Goal: Information Seeking & Learning: Learn about a topic

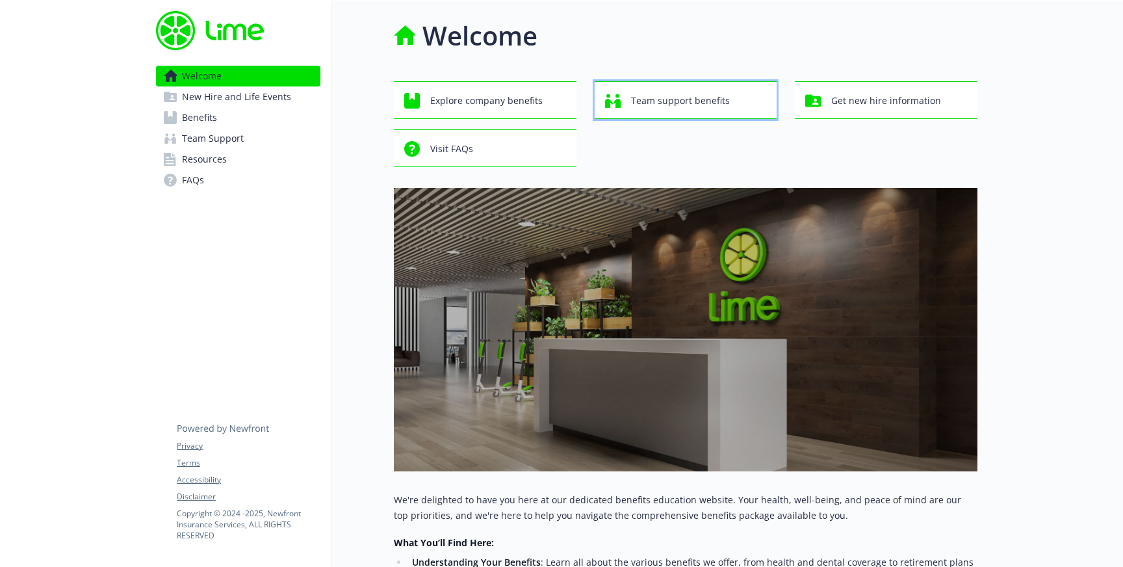
click at [669, 110] on span "Team support benefits" at bounding box center [680, 100] width 99 height 25
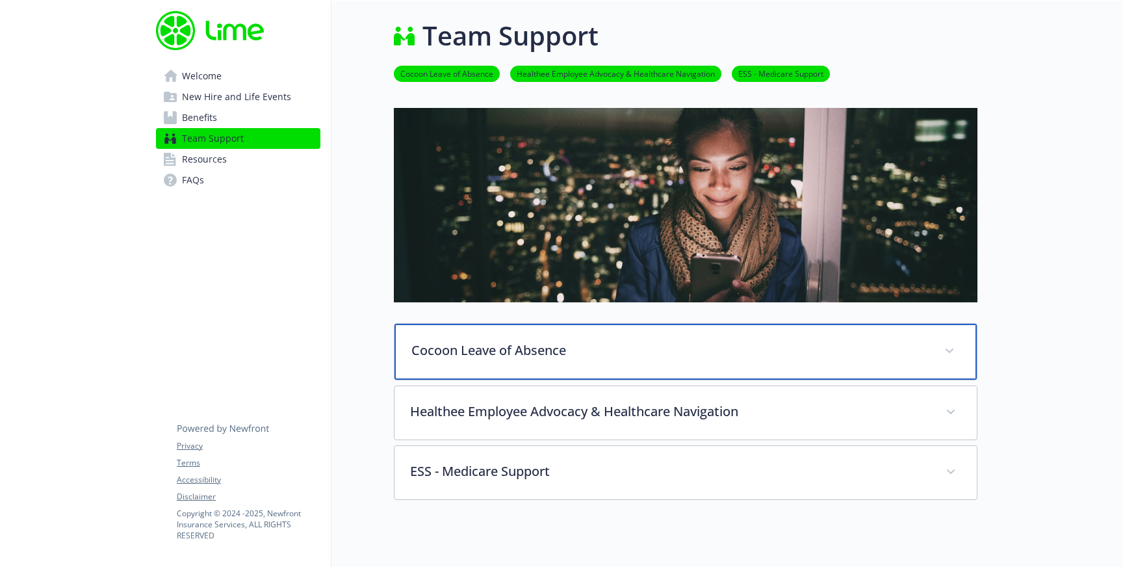
click at [594, 343] on p "Cocoon Leave of Absence" at bounding box center [670, 351] width 517 height 20
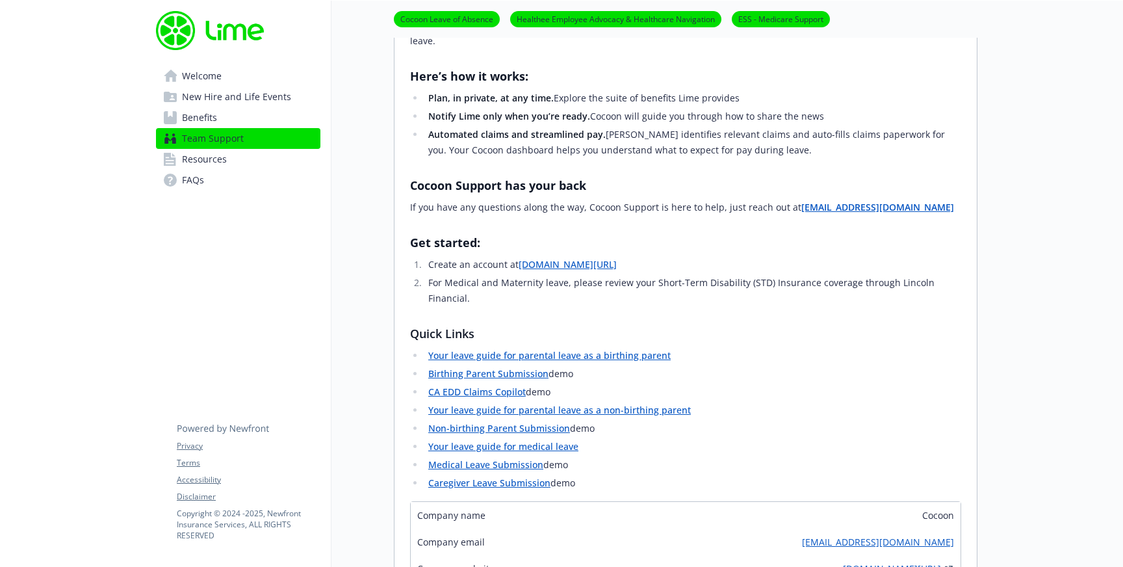
scroll to position [376, 0]
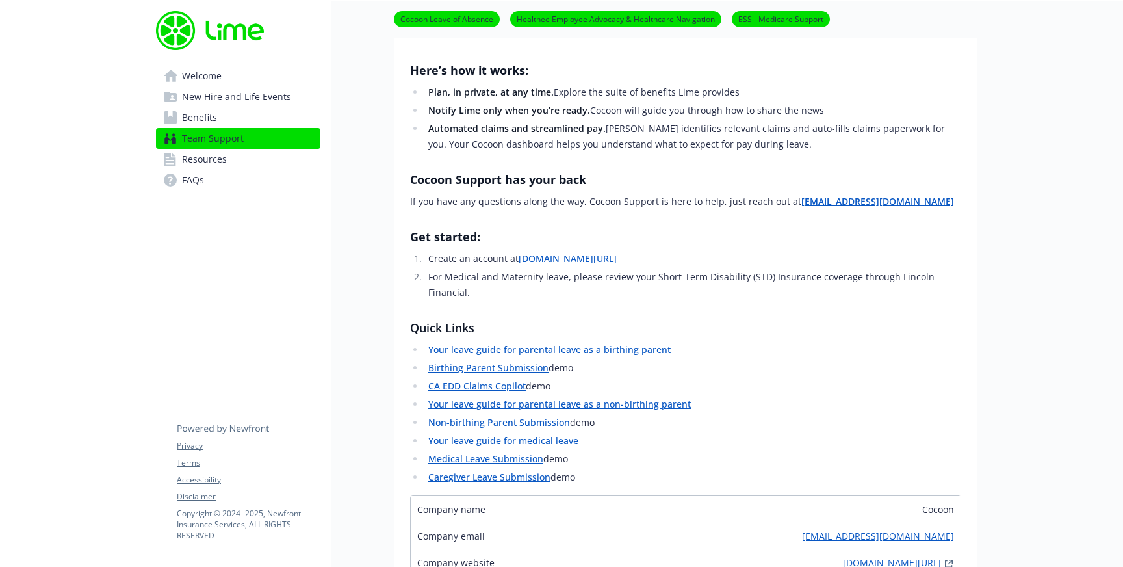
click at [533, 398] on link "Your leave guide for parental leave as a non-birthing parent" at bounding box center [559, 404] width 263 height 12
